Goal: Task Accomplishment & Management: Manage account settings

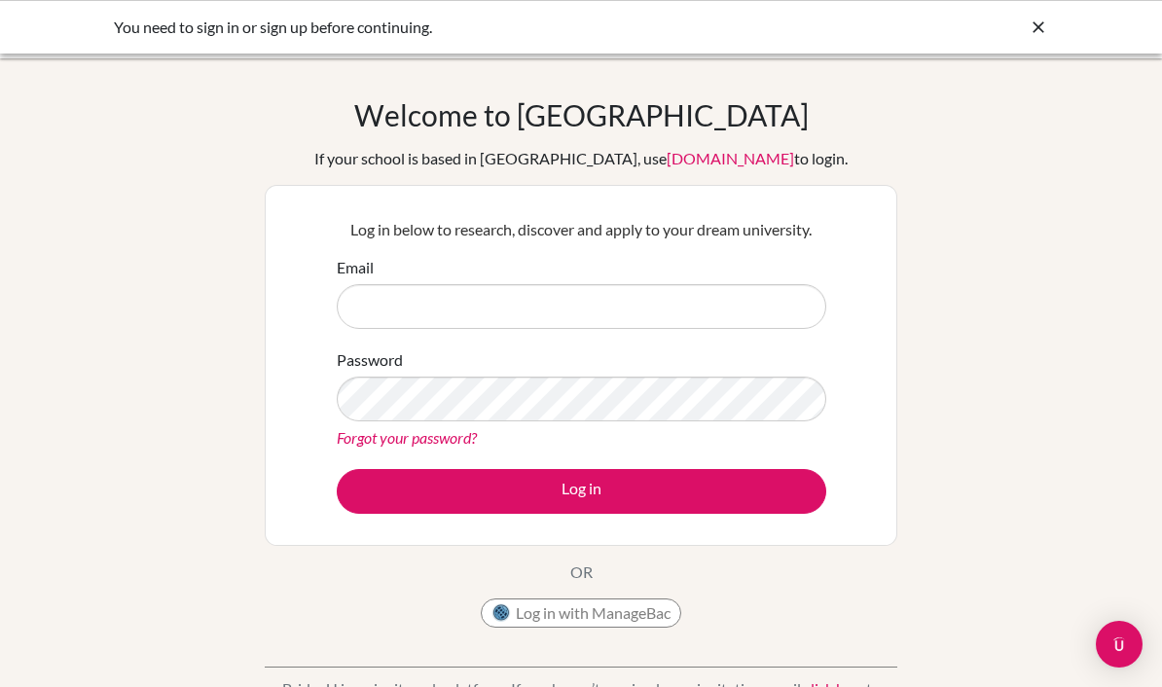
click at [714, 326] on input "Email" at bounding box center [581, 306] width 489 height 45
click at [747, 299] on input "Email" at bounding box center [581, 306] width 489 height 45
type input "hant.st@thschool.edu.vn"
click at [416, 443] on link "Forgot your password?" at bounding box center [407, 437] width 140 height 18
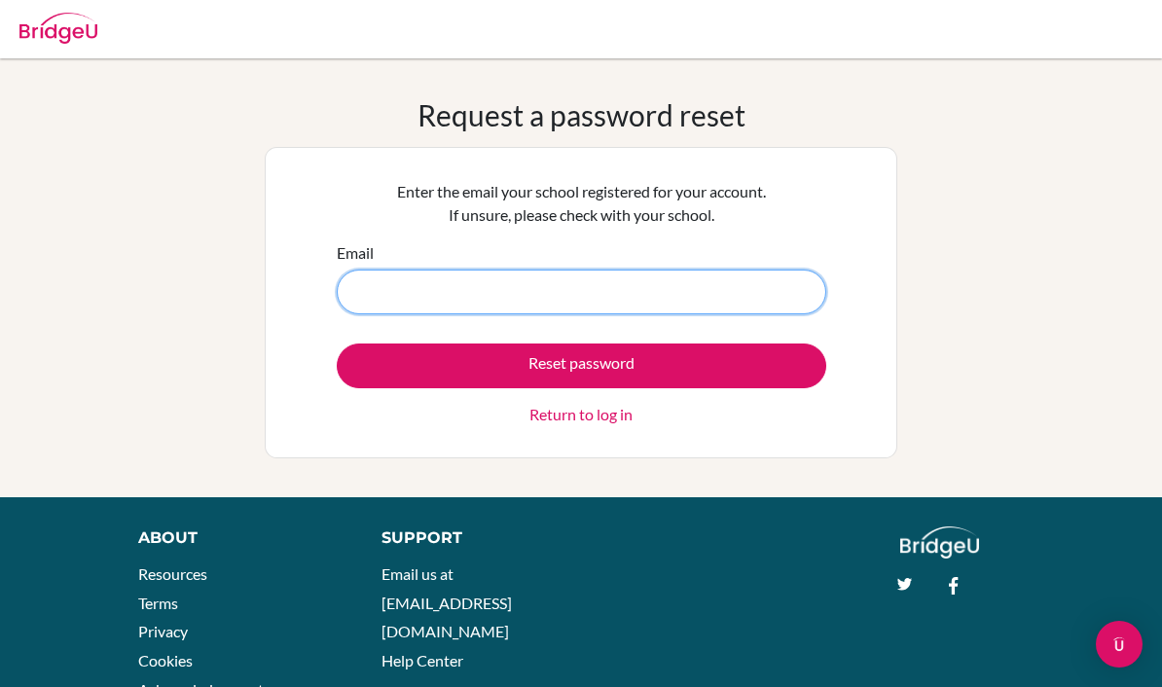
click at [701, 279] on input "Email" at bounding box center [581, 292] width 489 height 45
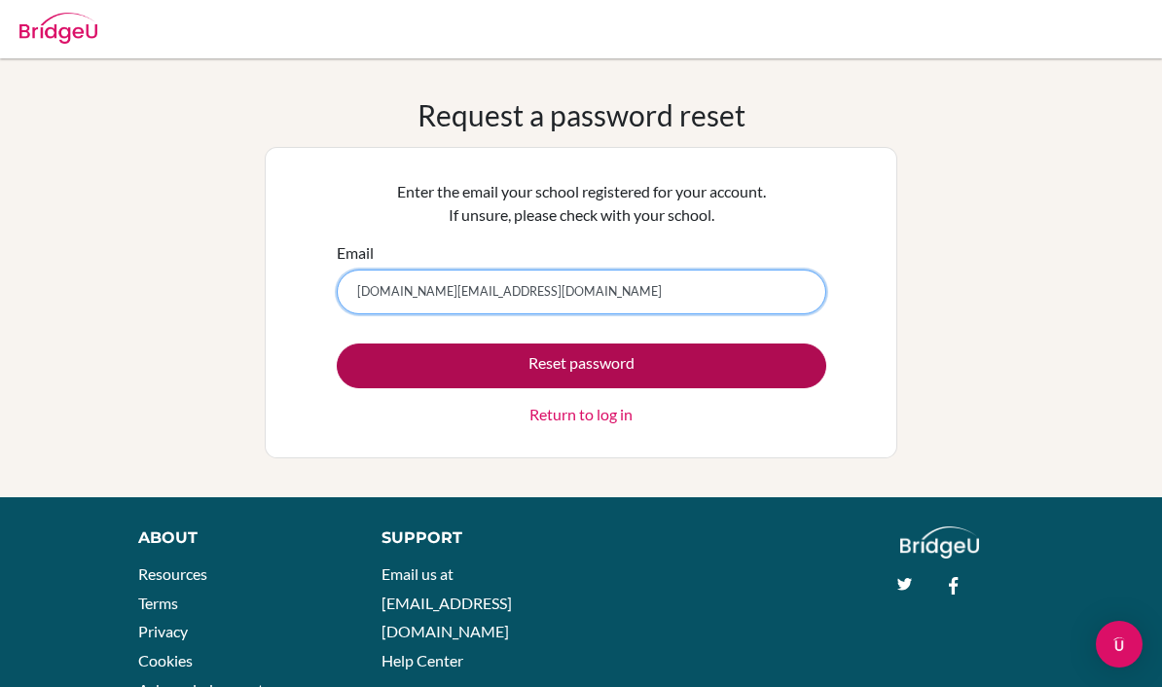
type input "hant.st@thschool.edu.vn"
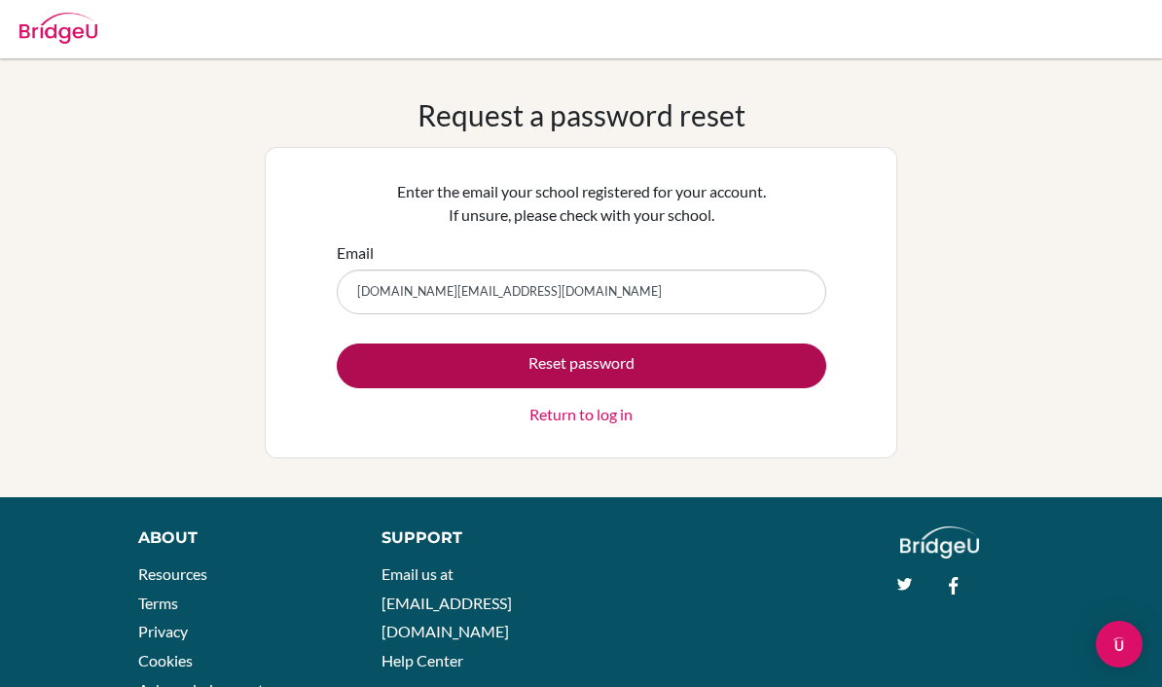
click at [716, 348] on button "Reset password" at bounding box center [581, 365] width 489 height 45
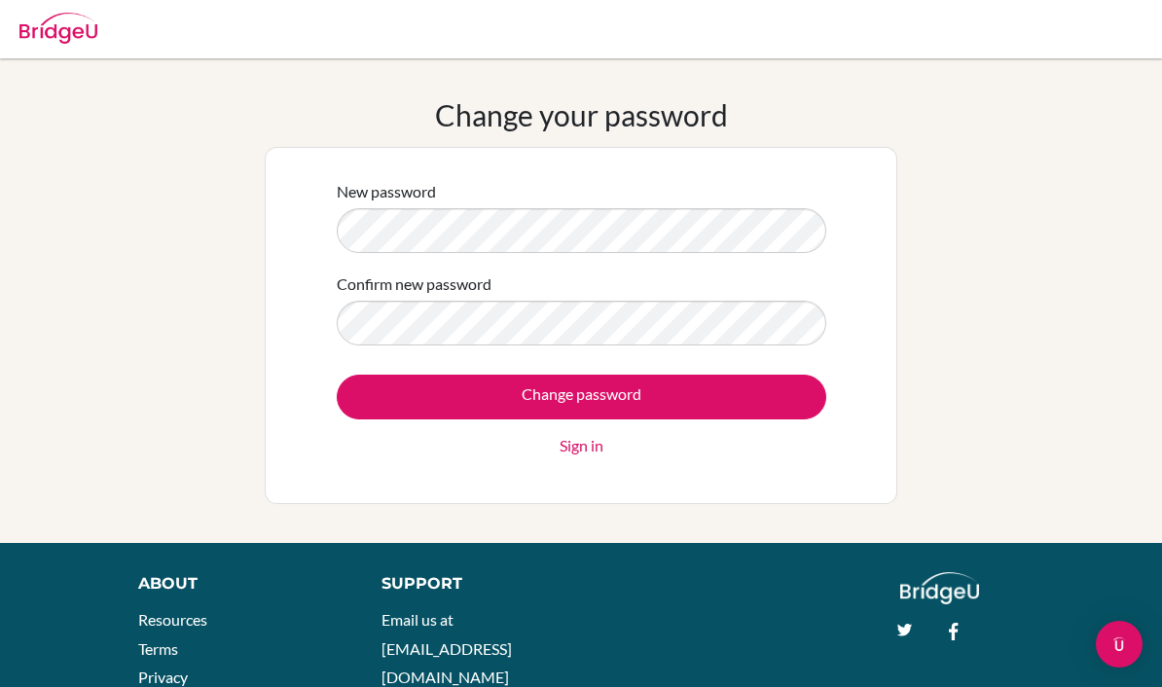
click at [742, 387] on input "Change password" at bounding box center [581, 397] width 489 height 45
click at [742, 398] on div "Change password Sign in" at bounding box center [581, 416] width 489 height 83
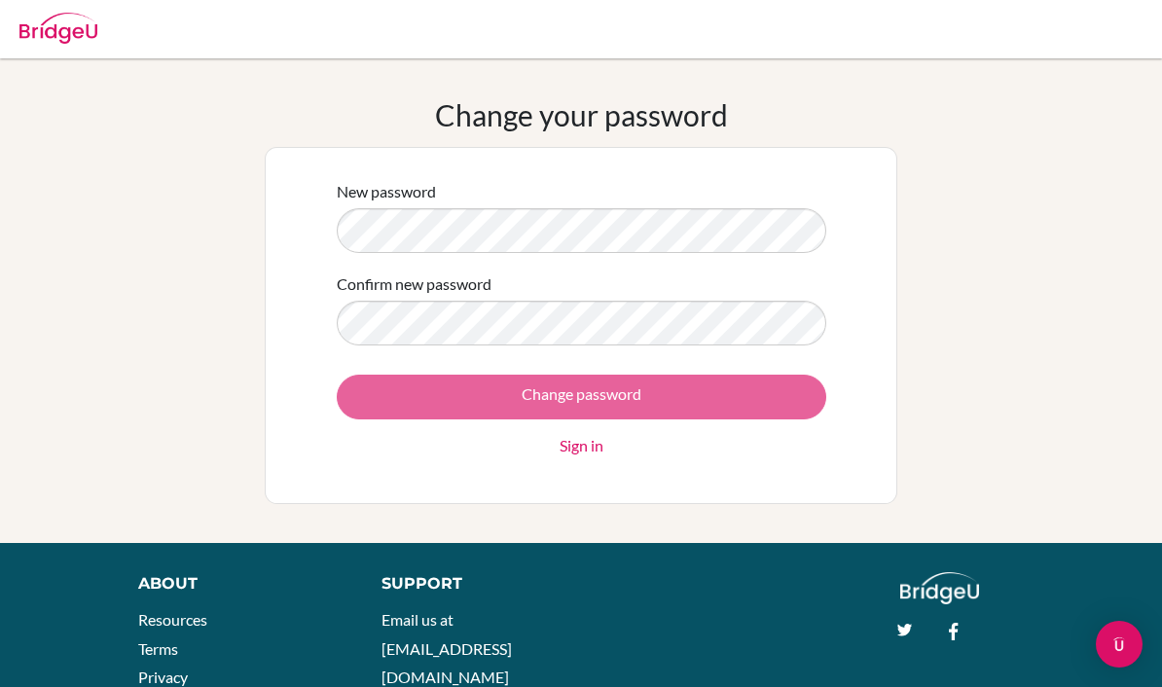
click at [753, 400] on div "Change password Sign in" at bounding box center [581, 416] width 489 height 83
click at [790, 398] on div "Change password Sign in" at bounding box center [581, 416] width 489 height 83
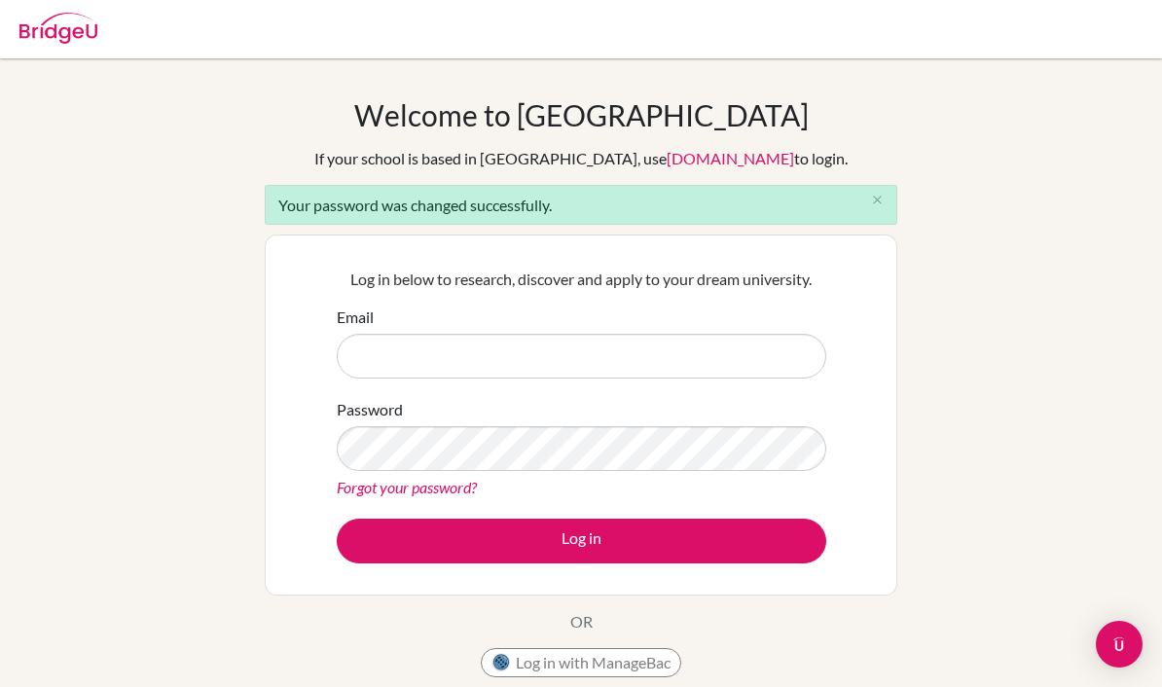
click at [775, 371] on input "Email" at bounding box center [581, 356] width 489 height 45
click at [773, 368] on input "Email" at bounding box center [581, 356] width 489 height 45
click at [708, 346] on input "Email" at bounding box center [581, 356] width 489 height 45
click at [452, 355] on input "$5.040.000,00" at bounding box center [581, 356] width 489 height 45
click at [529, 361] on input "$5.040.000,00" at bounding box center [581, 356] width 489 height 45
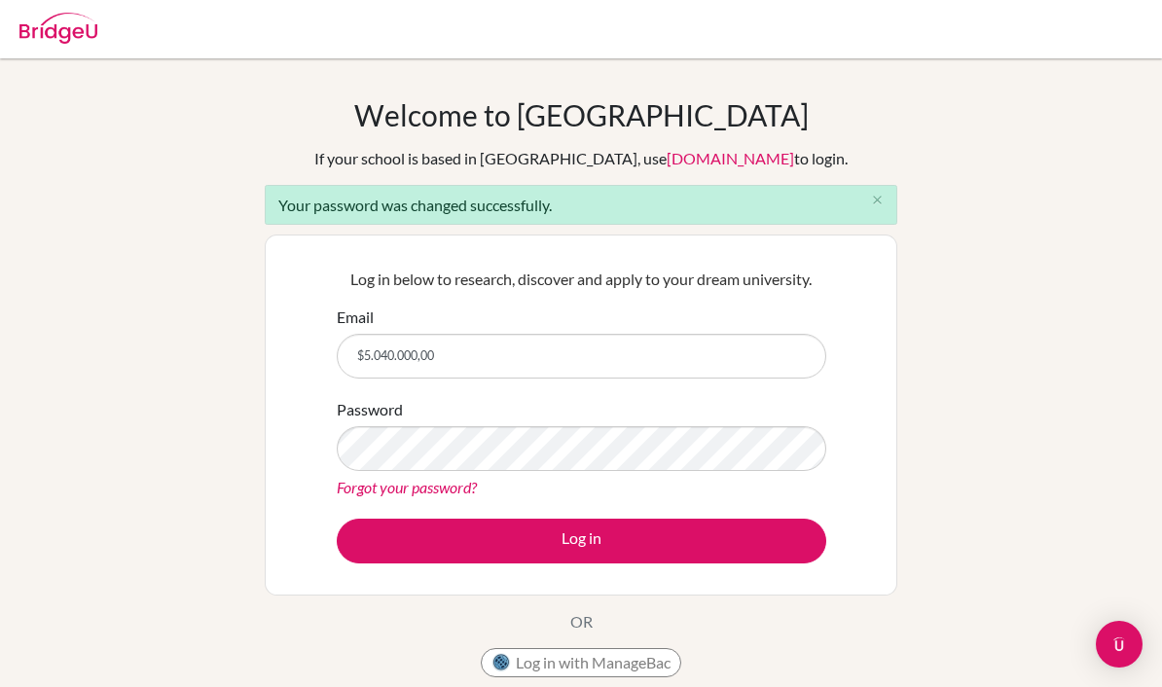
click at [537, 362] on input "$5.040.000,00" at bounding box center [581, 356] width 489 height 45
click at [630, 346] on input "$5.040.000,00" at bounding box center [581, 356] width 489 height 45
click at [606, 358] on input "$5.040.000,00" at bounding box center [581, 356] width 489 height 45
click at [404, 360] on input "$5.040.000,00" at bounding box center [581, 356] width 489 height 45
click at [409, 359] on input "$5.040.000,00" at bounding box center [581, 356] width 489 height 45
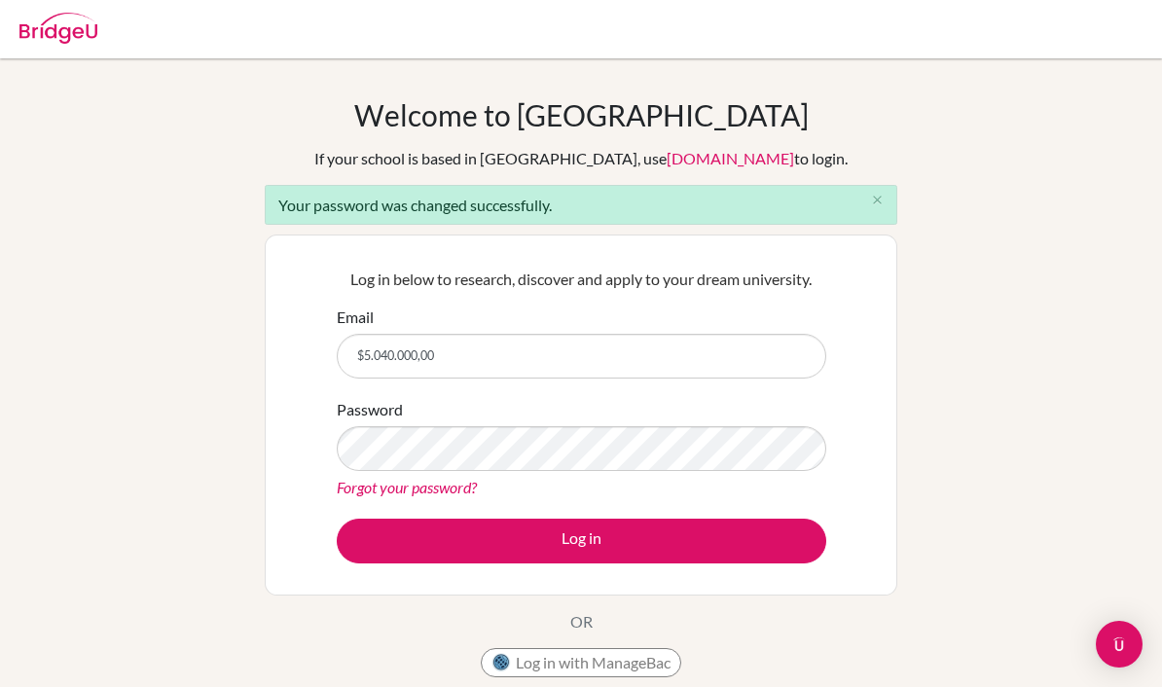
type input "$5.040.000,00"
click at [1005, 497] on div "Welcome to BridgeU If your school is based in China, use app.bridge-u.com.cn to…" at bounding box center [581, 440] width 1162 height 686
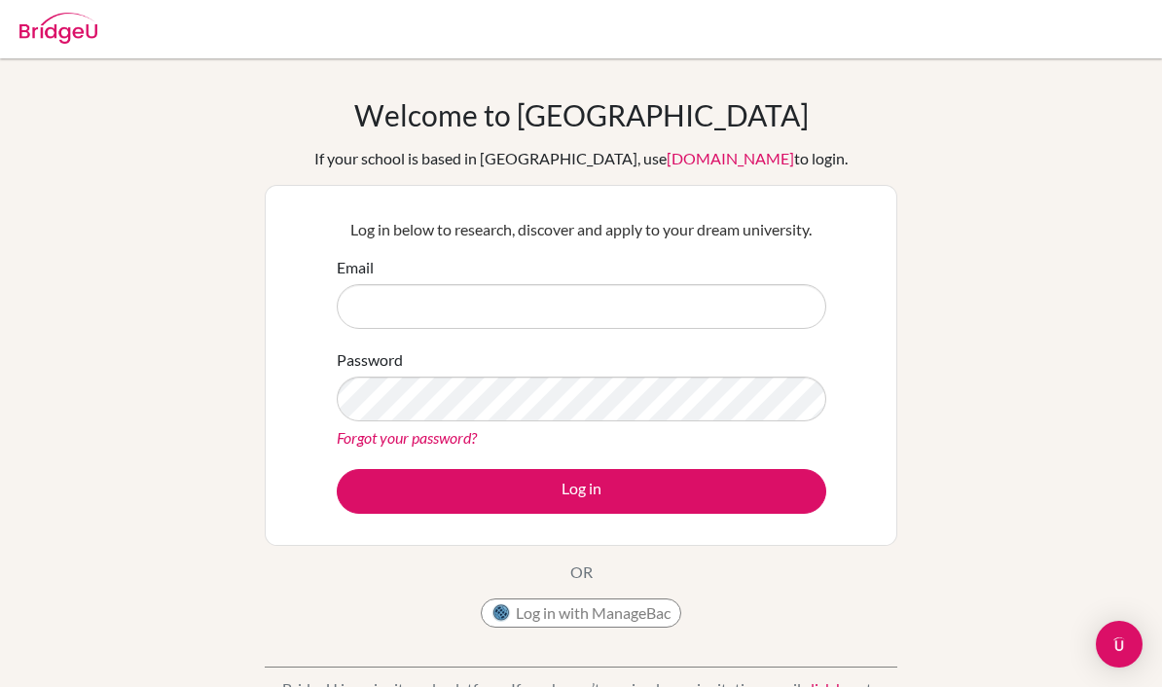
click at [525, 318] on input "Email" at bounding box center [581, 306] width 489 height 45
type input "[DOMAIN_NAME][EMAIL_ADDRESS][DOMAIN_NAME]"
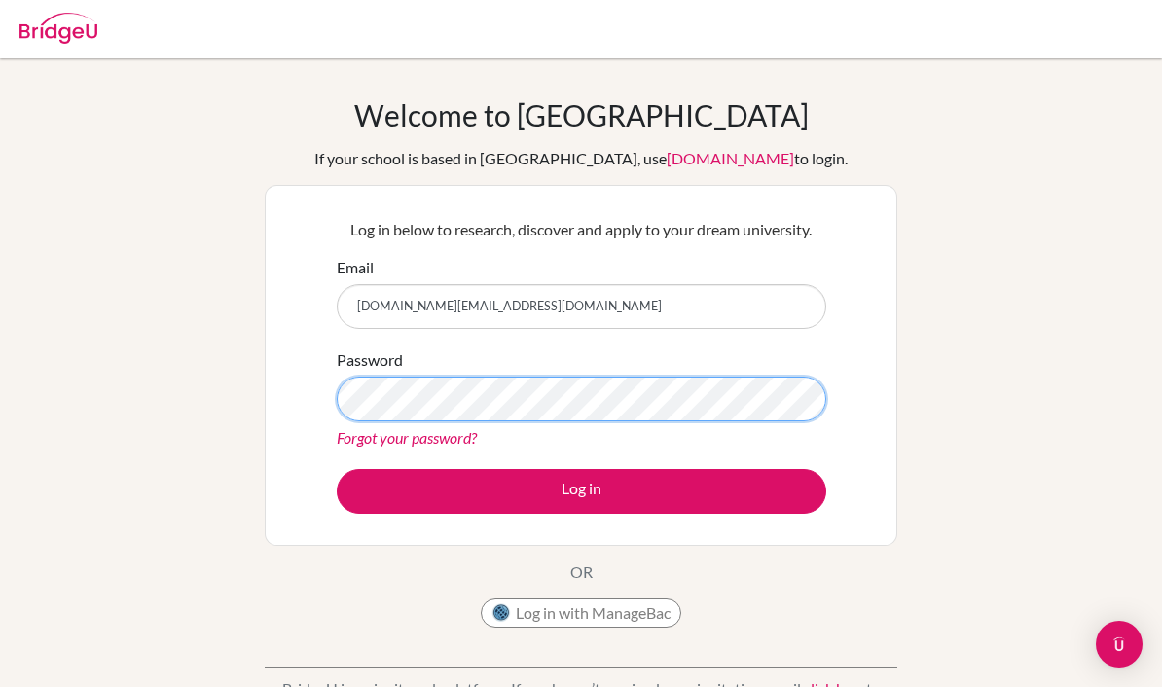
click at [581, 490] on button "Log in" at bounding box center [581, 491] width 489 height 45
